Goal: Entertainment & Leisure: Consume media (video, audio)

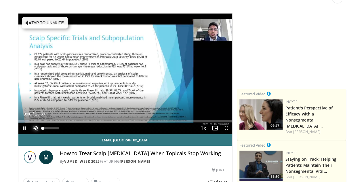
click at [30, 134] on span "Video Player" at bounding box center [36, 128] width 12 height 12
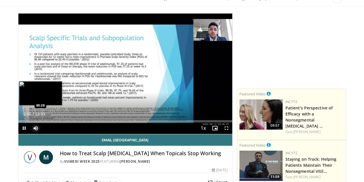
click at [18, 122] on div "Loaded : 4.83% 00:01 00:28" at bounding box center [125, 121] width 214 height 2
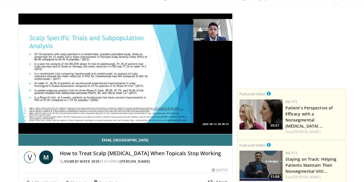
click at [18, 131] on div "10 seconds Tap to unmute" at bounding box center [125, 74] width 214 height 120
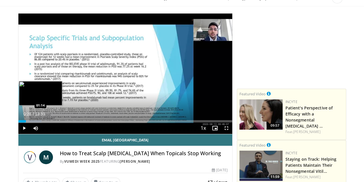
click at [25, 122] on div "Loaded : 10.88% 00:28 01:14" at bounding box center [125, 119] width 214 height 5
click at [30, 122] on div "Loaded : 16.93% 01:14 01:33" at bounding box center [125, 119] width 214 height 5
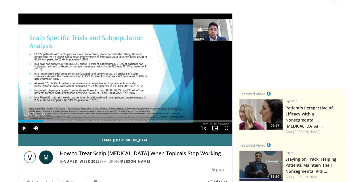
click at [18, 134] on span "Video Player" at bounding box center [24, 128] width 12 height 12
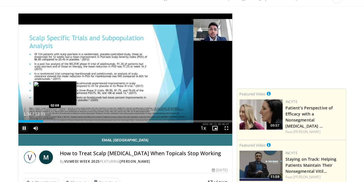
click at [40, 122] on div "Progress Bar" at bounding box center [47, 121] width 25 height 2
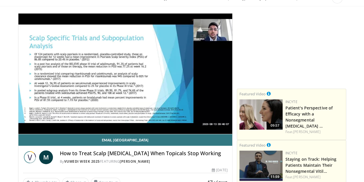
click at [51, 132] on div "10 seconds Tap to unmute" at bounding box center [125, 74] width 214 height 120
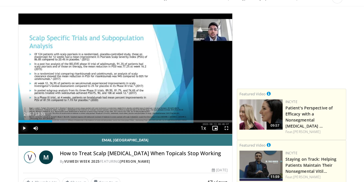
click at [18, 134] on span "Video Player" at bounding box center [24, 128] width 12 height 12
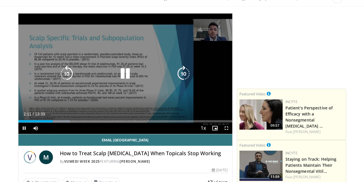
click at [184, 80] on icon "Video Player" at bounding box center [184, 74] width 16 height 16
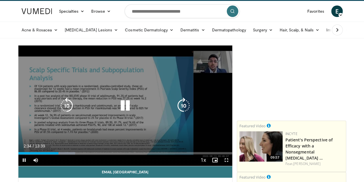
scroll to position [13, 0]
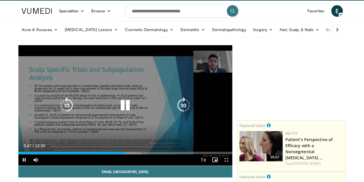
click at [181, 110] on icon "Video Player" at bounding box center [184, 105] width 16 height 16
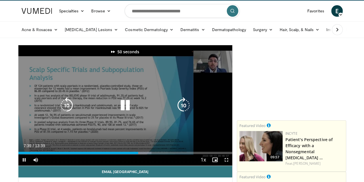
click at [181, 110] on icon "Video Player" at bounding box center [184, 105] width 16 height 16
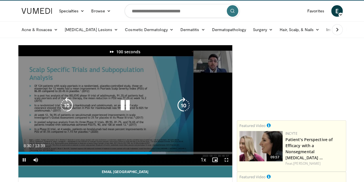
click at [181, 110] on icon "Video Player" at bounding box center [184, 105] width 16 height 16
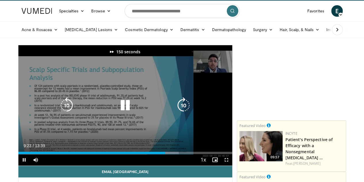
click at [181, 110] on icon "Video Player" at bounding box center [184, 105] width 16 height 16
click at [187, 106] on icon "Video Player" at bounding box center [184, 105] width 16 height 16
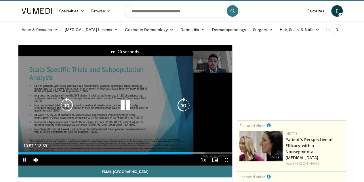
click at [187, 106] on icon "Video Player" at bounding box center [184, 105] width 16 height 16
click at [183, 113] on icon "Video Player" at bounding box center [184, 105] width 16 height 16
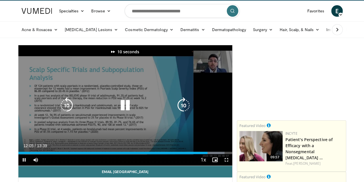
click at [183, 113] on icon "Video Player" at bounding box center [184, 105] width 16 height 16
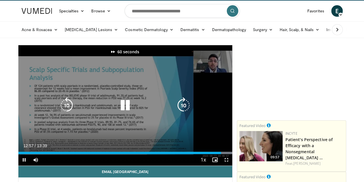
click at [183, 113] on icon "Video Player" at bounding box center [184, 105] width 16 height 16
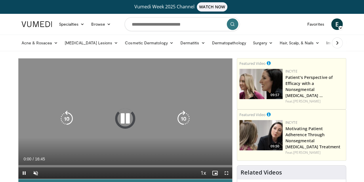
scroll to position [37, 0]
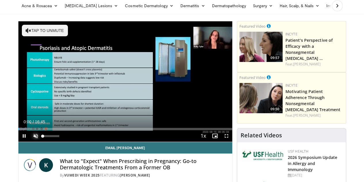
click at [30, 142] on span "Video Player" at bounding box center [36, 136] width 12 height 12
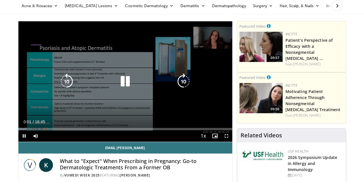
click at [184, 86] on icon "Video Player" at bounding box center [184, 81] width 16 height 16
click at [184, 84] on icon "Video Player" at bounding box center [184, 81] width 16 height 16
click at [184, 85] on icon "Video Player" at bounding box center [184, 81] width 16 height 16
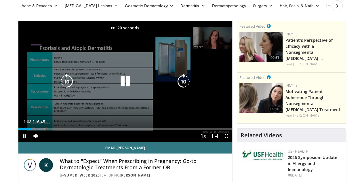
click at [184, 85] on icon "Video Player" at bounding box center [184, 81] width 16 height 16
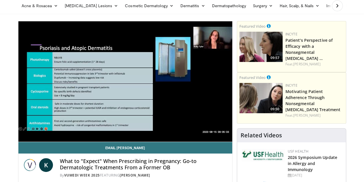
click at [184, 85] on div "50 seconds Tap to unmute" at bounding box center [125, 81] width 214 height 120
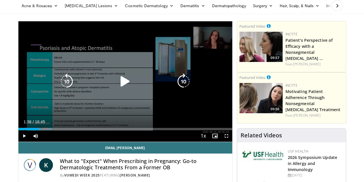
click at [123, 82] on icon "Video Player" at bounding box center [125, 81] width 16 height 16
click at [187, 84] on icon "Video Player" at bounding box center [184, 81] width 16 height 16
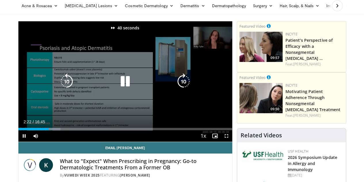
click at [187, 84] on icon "Video Player" at bounding box center [184, 81] width 16 height 16
click at [184, 89] on icon "Video Player" at bounding box center [184, 81] width 16 height 16
click at [180, 82] on icon "Video Player" at bounding box center [184, 81] width 16 height 16
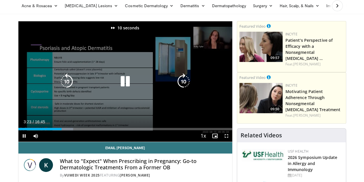
click at [180, 82] on icon "Video Player" at bounding box center [184, 81] width 16 height 16
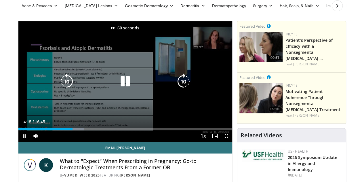
click at [180, 82] on icon "Video Player" at bounding box center [184, 81] width 16 height 16
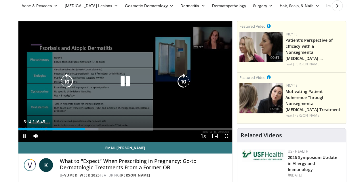
click at [184, 87] on icon "Video Player" at bounding box center [184, 81] width 16 height 16
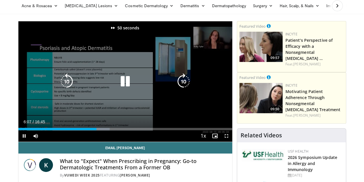
click at [184, 87] on icon "Video Player" at bounding box center [184, 81] width 16 height 16
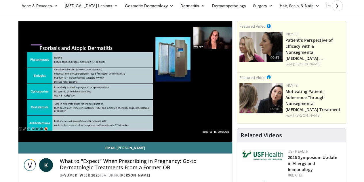
click at [182, 88] on div "70 seconds Tap to unmute" at bounding box center [125, 81] width 214 height 120
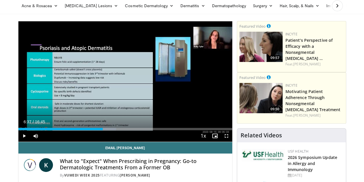
click at [182, 88] on div "70 seconds Tap to unmute" at bounding box center [125, 81] width 214 height 120
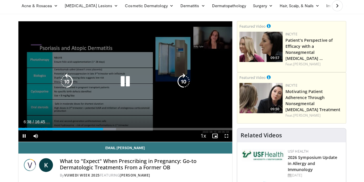
click at [181, 84] on icon "Video Player" at bounding box center [184, 81] width 16 height 16
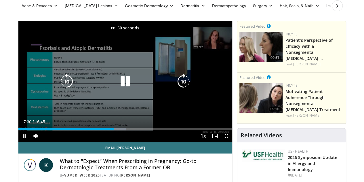
click at [181, 84] on icon "Video Player" at bounding box center [184, 81] width 16 height 16
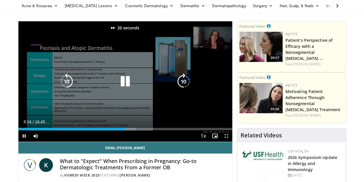
click at [181, 84] on icon "Video Player" at bounding box center [184, 81] width 16 height 16
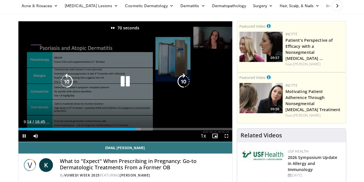
click at [181, 84] on icon "Video Player" at bounding box center [184, 81] width 16 height 16
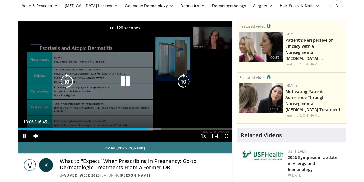
click at [181, 84] on icon "Video Player" at bounding box center [184, 81] width 16 height 16
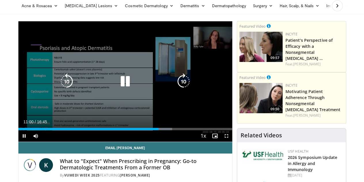
click at [181, 84] on icon "Video Player" at bounding box center [184, 81] width 16 height 16
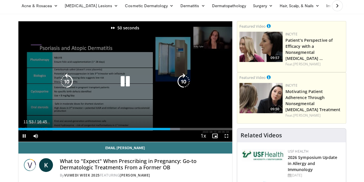
click at [181, 84] on icon "Video Player" at bounding box center [184, 81] width 16 height 16
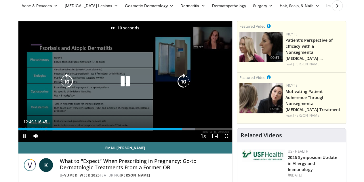
click at [181, 84] on icon "Video Player" at bounding box center [184, 81] width 16 height 16
click at [184, 88] on icon "Video Player" at bounding box center [184, 81] width 16 height 16
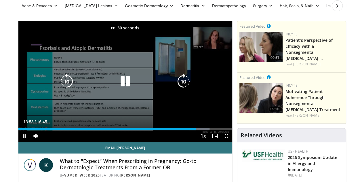
click at [184, 88] on icon "Video Player" at bounding box center [184, 81] width 16 height 16
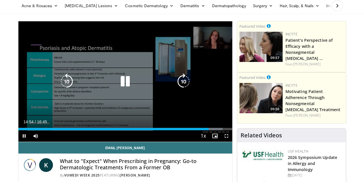
click at [181, 88] on icon "Video Player" at bounding box center [184, 81] width 16 height 16
click at [184, 90] on icon "Video Player" at bounding box center [184, 81] width 16 height 16
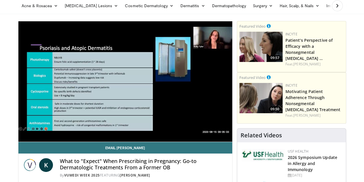
click at [184, 90] on div "40 seconds Tap to unmute" at bounding box center [125, 81] width 214 height 120
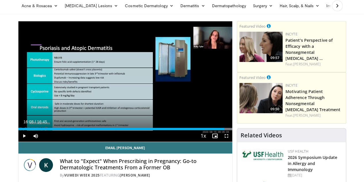
click at [184, 90] on div "40 seconds Tap to unmute" at bounding box center [125, 81] width 214 height 120
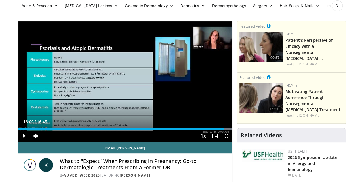
click at [184, 90] on div "40 seconds Tap to unmute" at bounding box center [125, 81] width 214 height 120
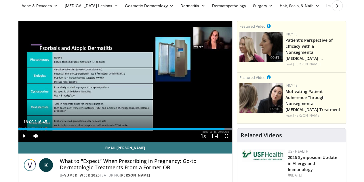
click at [184, 90] on div "40 seconds Tap to unmute" at bounding box center [125, 81] width 214 height 120
